Goal: Answer question/provide support

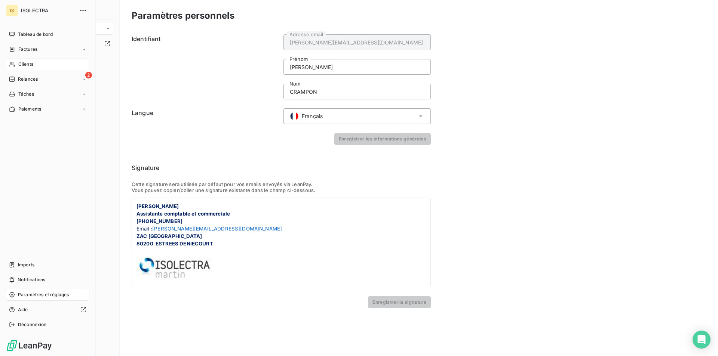
click at [54, 65] on div "Clients" at bounding box center [47, 64] width 83 height 12
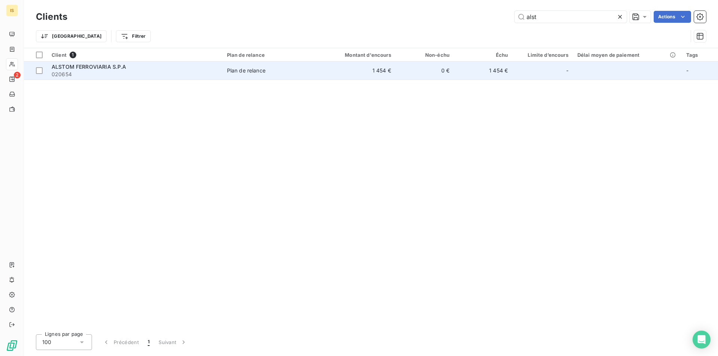
type input "alst"
click at [333, 67] on td "1 454 €" at bounding box center [356, 71] width 78 height 18
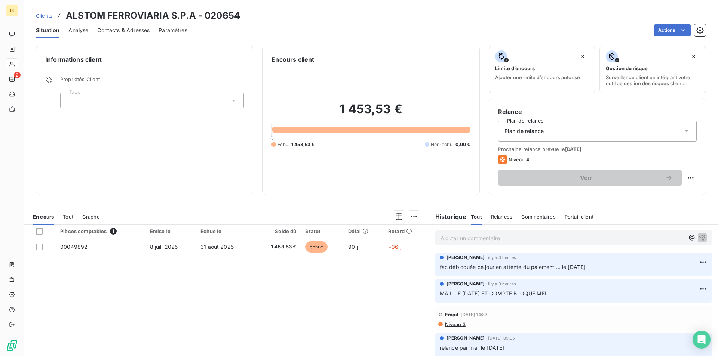
click at [461, 235] on p "Ajouter un commentaire ﻿" at bounding box center [562, 238] width 244 height 9
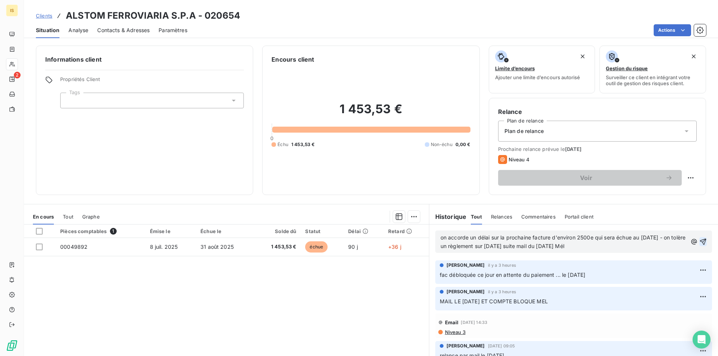
click at [700, 242] on icon "button" at bounding box center [703, 242] width 6 height 6
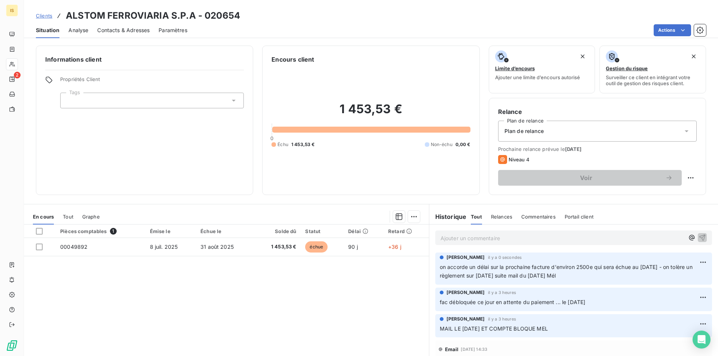
drag, startPoint x: 559, startPoint y: 276, endPoint x: 435, endPoint y: 267, distance: 124.4
click at [435, 267] on div "[PERSON_NAME] il y a 0 secondes on accorde un délai sur la prochaine facture d'…" at bounding box center [573, 269] width 277 height 32
copy span "on accorde un délai sur la prochaine facture d'environ 2500e qui sera échue au …"
